Goal: Navigation & Orientation: Find specific page/section

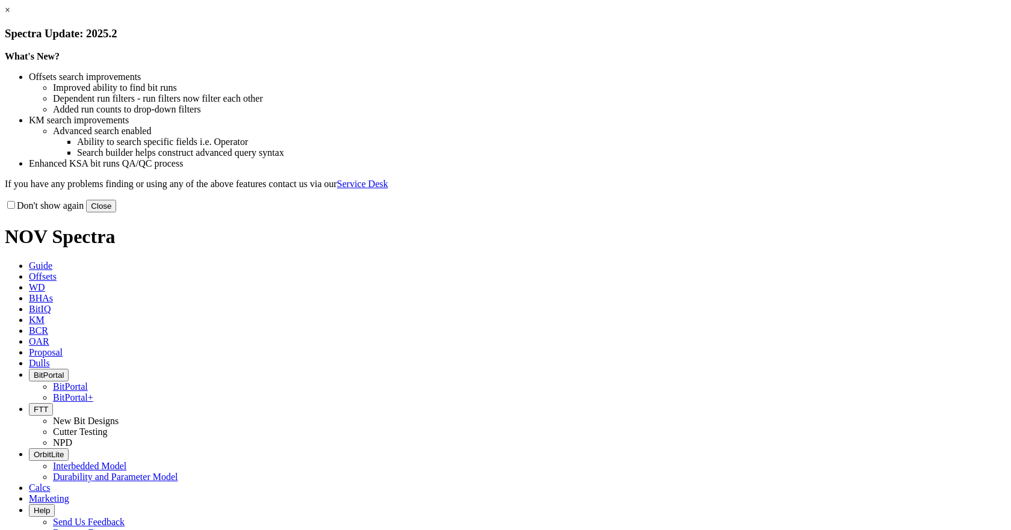
click at [116, 212] on button "Close" at bounding box center [101, 206] width 30 height 13
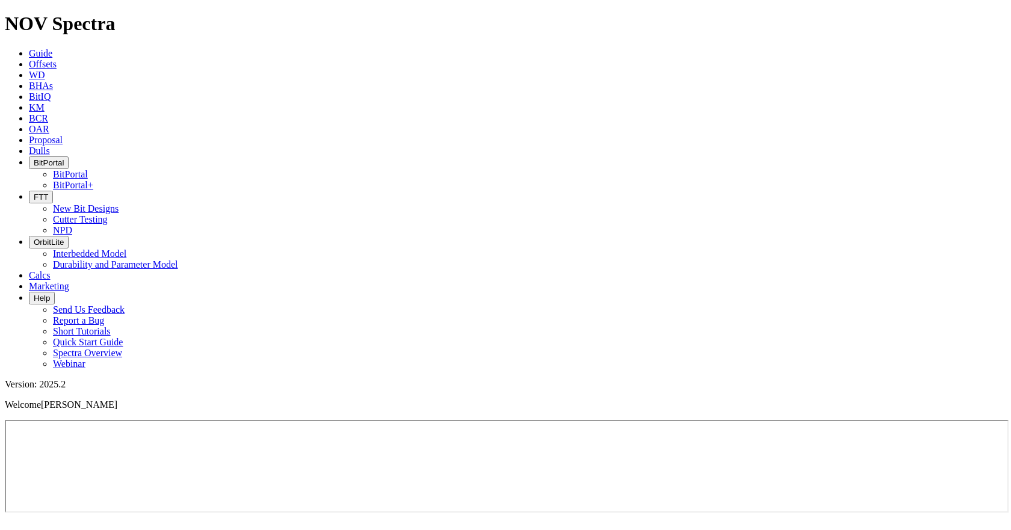
click at [34, 158] on icon "button" at bounding box center [34, 162] width 0 height 9
click at [88, 169] on link "BitPortal" at bounding box center [70, 174] width 35 height 10
click at [34, 158] on icon "button" at bounding box center [34, 162] width 0 height 9
click at [93, 180] on link "BitPortal+" at bounding box center [73, 185] width 40 height 10
